Goal: Task Accomplishment & Management: Manage account settings

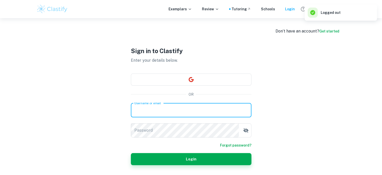
click at [181, 105] on input "Username or email" at bounding box center [191, 110] width 121 height 14
paste input "email: [EMAIL_ADDRESS][DOMAIN_NAME] pass: 123123123"
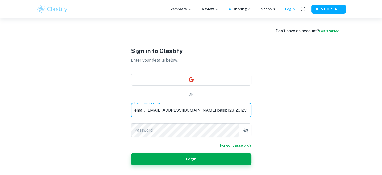
drag, startPoint x: 218, startPoint y: 112, endPoint x: 199, endPoint y: 109, distance: 19.3
click at [199, 109] on input "email: [EMAIL_ADDRESS][DOMAIN_NAME] pass: 123123123" at bounding box center [191, 110] width 121 height 14
drag, startPoint x: 197, startPoint y: 109, endPoint x: 189, endPoint y: 109, distance: 8.5
click at [189, 109] on input "email: [EMAIL_ADDRESS][DOMAIN_NAME] pass: 123123123" at bounding box center [191, 110] width 121 height 14
drag, startPoint x: 189, startPoint y: 109, endPoint x: 218, endPoint y: 110, distance: 29.4
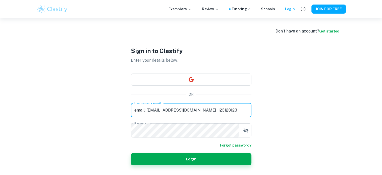
click at [218, 110] on input "email: [EMAIL_ADDRESS][DOMAIN_NAME] 123123123" at bounding box center [191, 110] width 121 height 14
drag, startPoint x: 147, startPoint y: 109, endPoint x: 124, endPoint y: 111, distance: 22.7
click at [124, 111] on div "Sign in to Clastify Enter your details below. OR Username or email email: [EMAI…" at bounding box center [191, 105] width 151 height 175
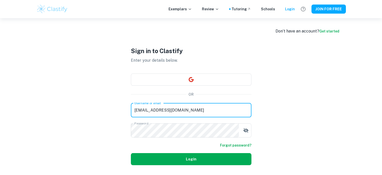
type input "[EMAIL_ADDRESS][DOMAIN_NAME]"
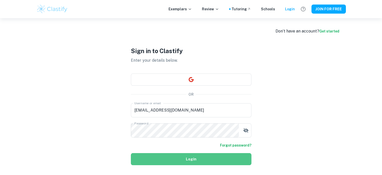
click at [179, 160] on button "Login" at bounding box center [191, 159] width 121 height 12
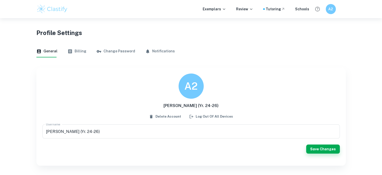
scroll to position [18, 0]
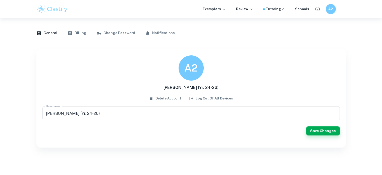
click at [212, 4] on div "Exemplars Review Tutoring Schools A2" at bounding box center [190, 9] width 321 height 10
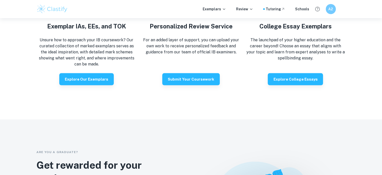
scroll to position [923, 0]
